Goal: Task Accomplishment & Management: Manage account settings

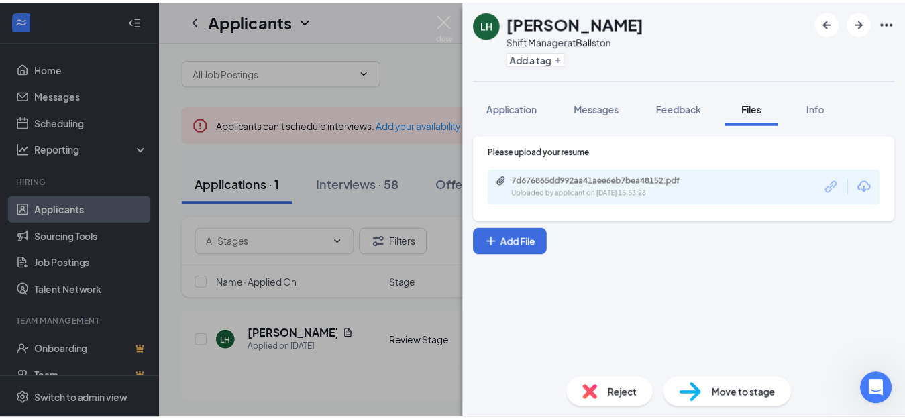
scroll to position [12, 0]
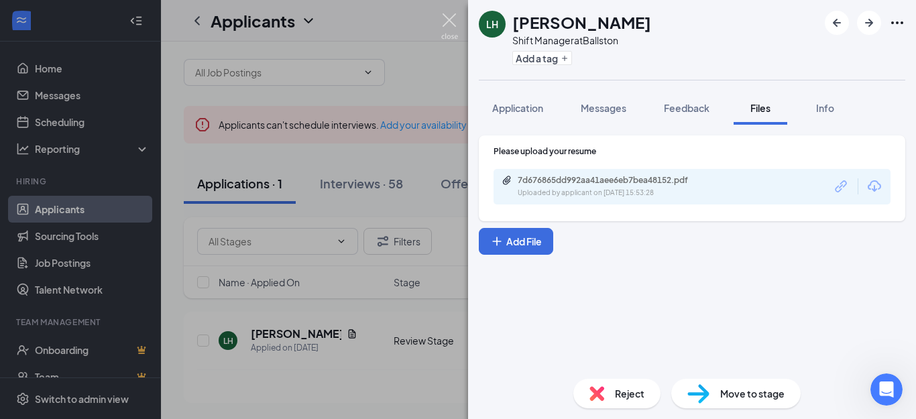
click at [449, 19] on img at bounding box center [449, 26] width 17 height 26
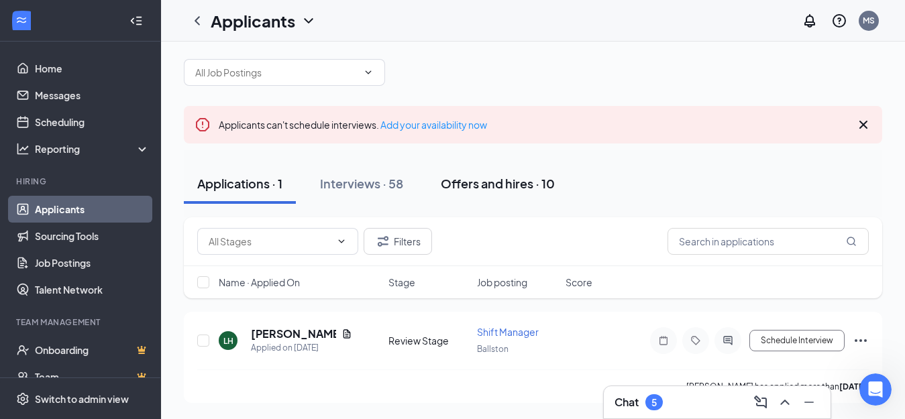
click at [503, 188] on div "Offers and hires · 10" at bounding box center [498, 183] width 114 height 17
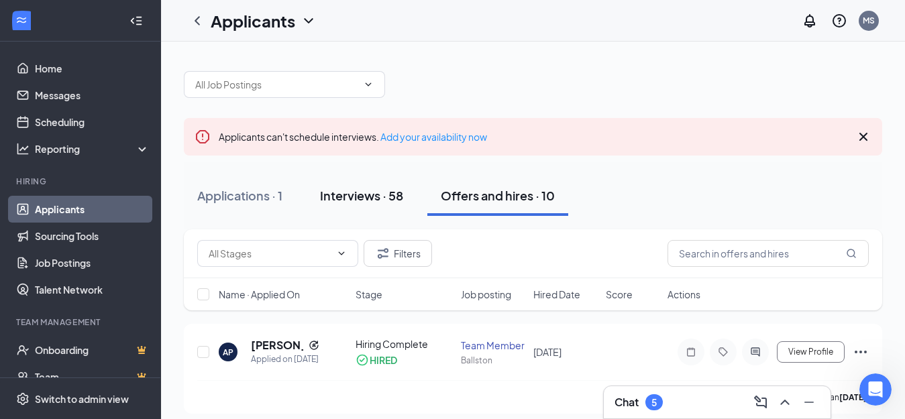
click at [345, 202] on div "Interviews · 58" at bounding box center [361, 195] width 83 height 17
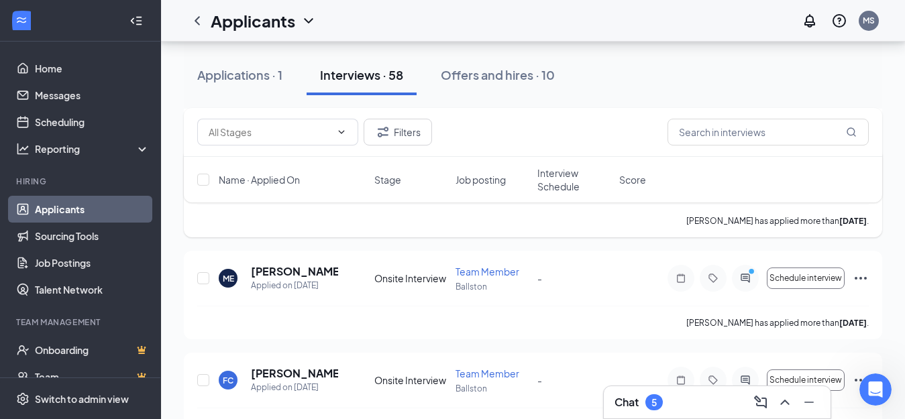
scroll to position [917, 0]
click at [854, 274] on icon "Ellipses" at bounding box center [860, 277] width 16 height 16
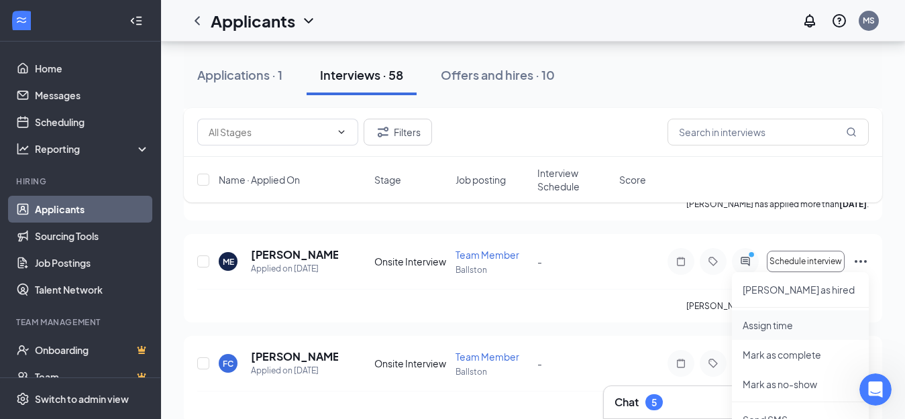
scroll to position [1118, 0]
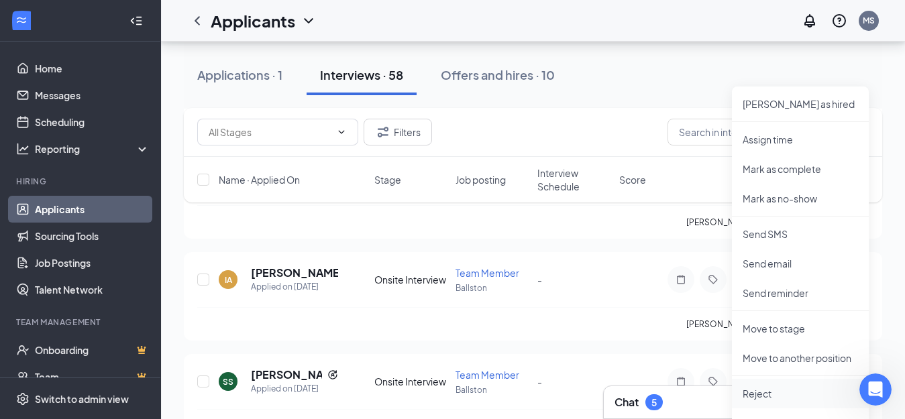
click at [771, 394] on p "Reject" at bounding box center [799, 393] width 115 height 13
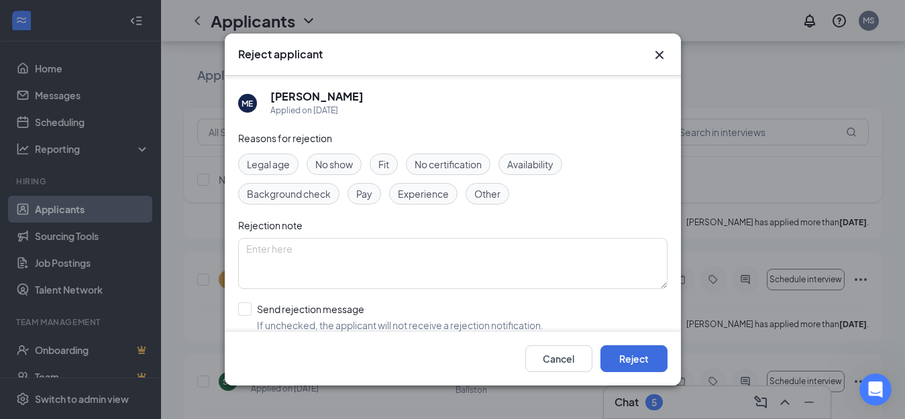
scroll to position [68, 0]
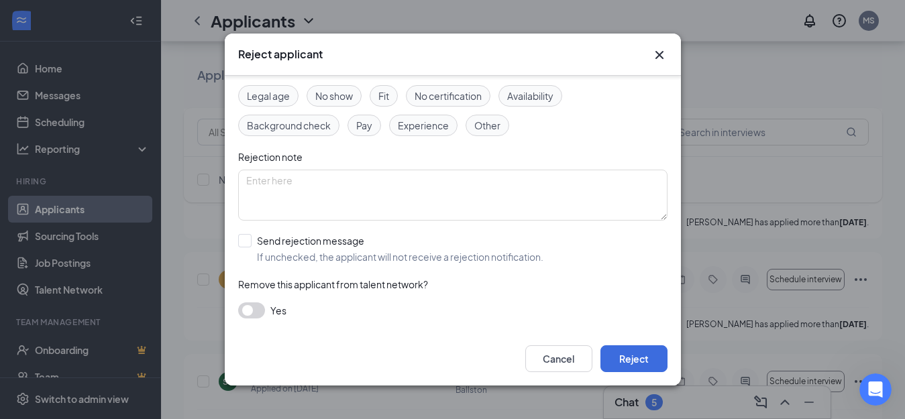
click at [536, 92] on span "Availability" at bounding box center [530, 96] width 46 height 15
click at [640, 359] on button "Reject" at bounding box center [633, 358] width 67 height 27
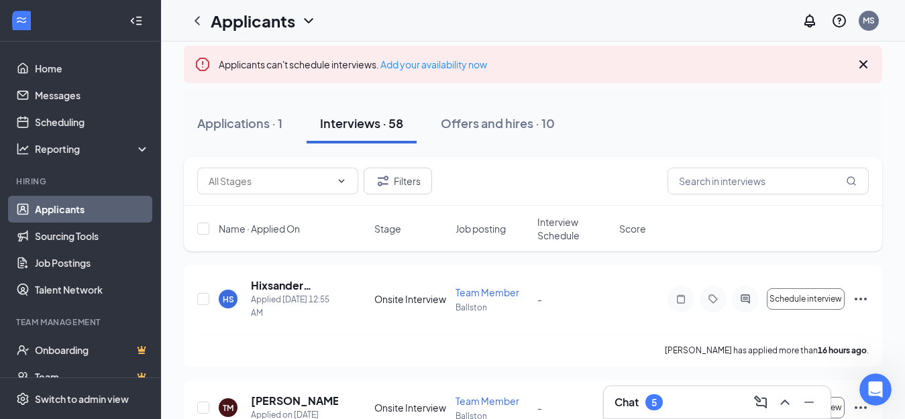
scroll to position [0, 0]
